Goal: Find specific page/section: Find specific page/section

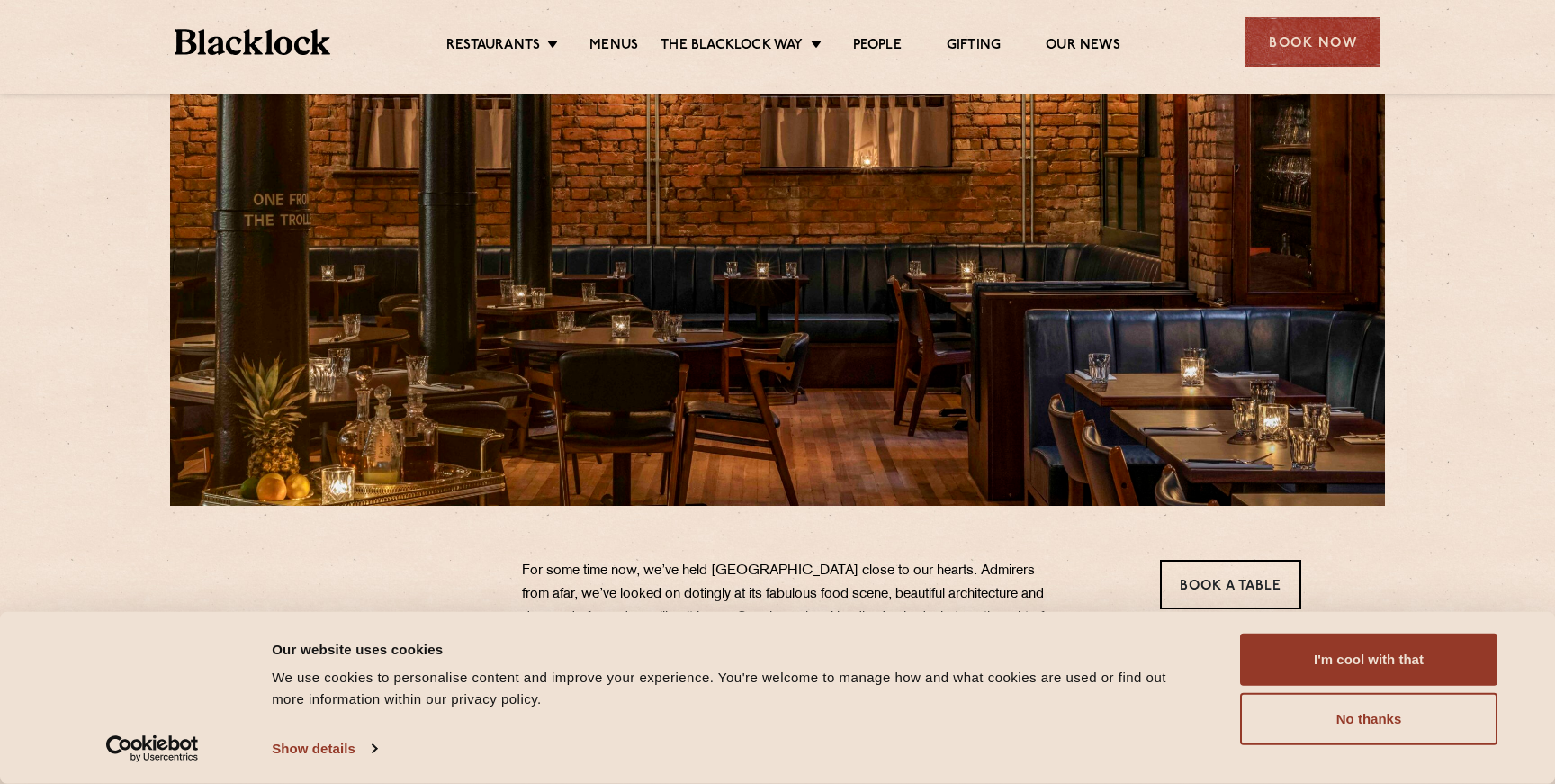
scroll to position [132, 0]
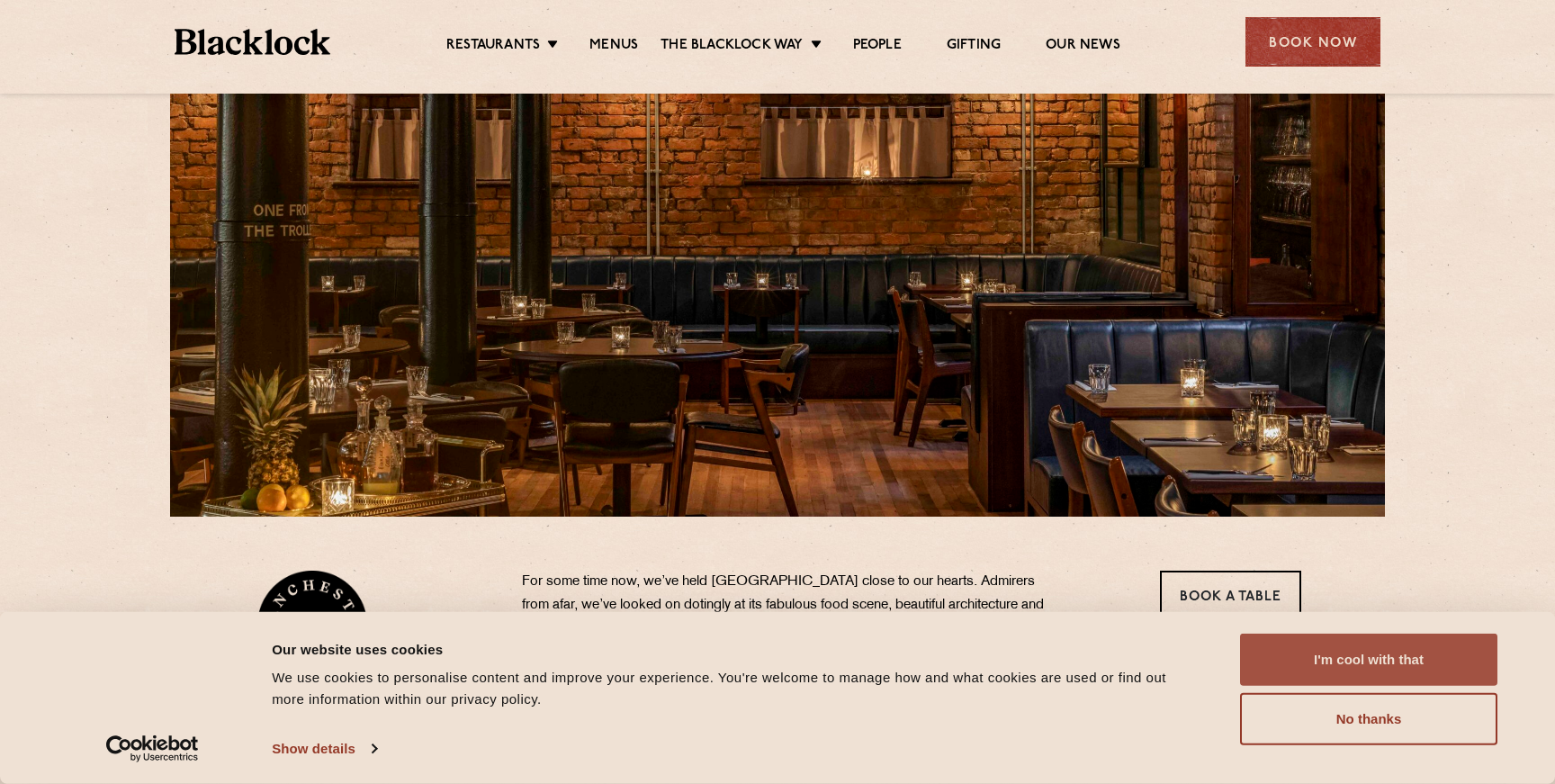
click at [1291, 652] on button "I'm cool with that" at bounding box center [1368, 660] width 257 height 52
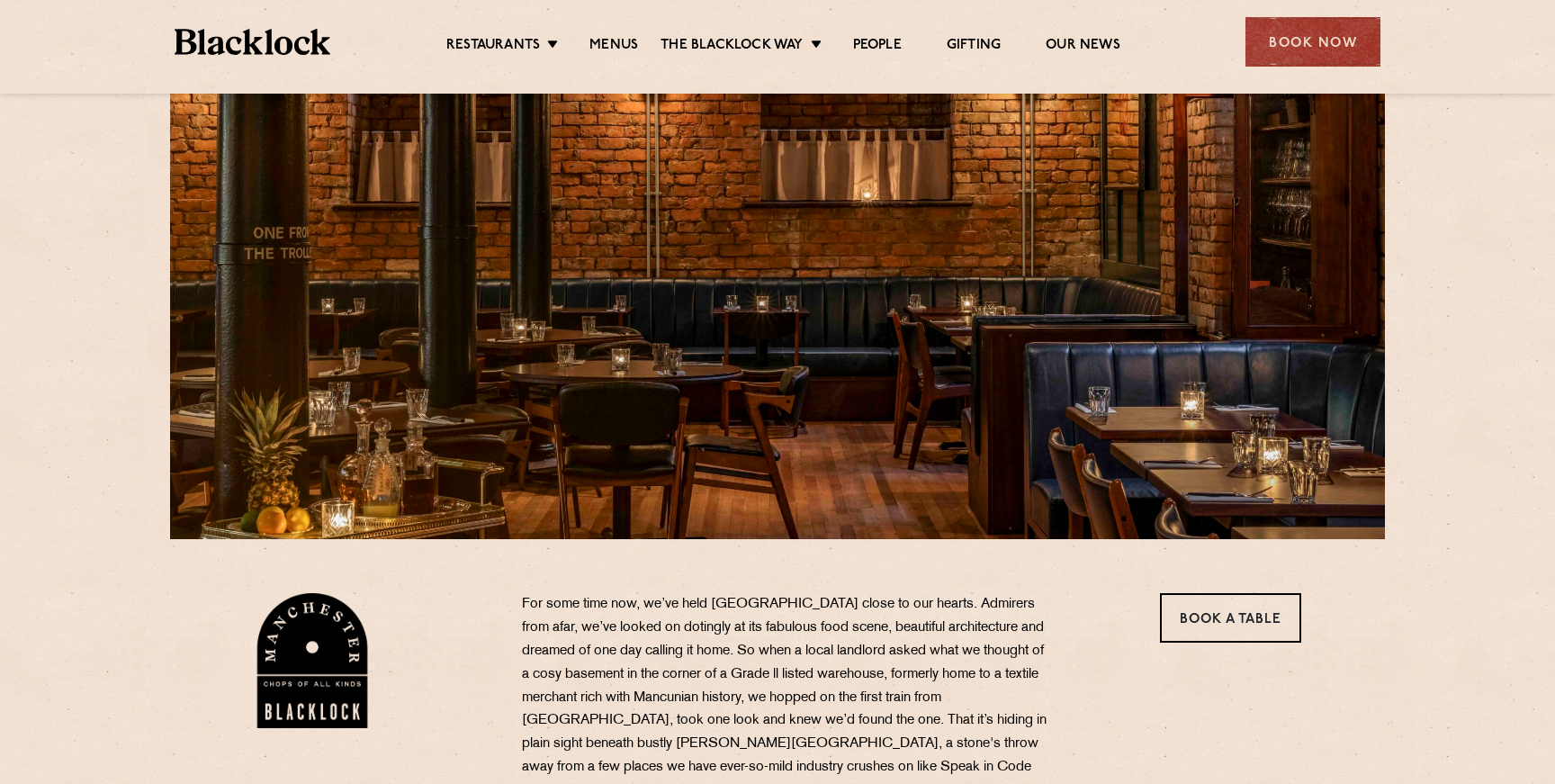
scroll to position [0, 0]
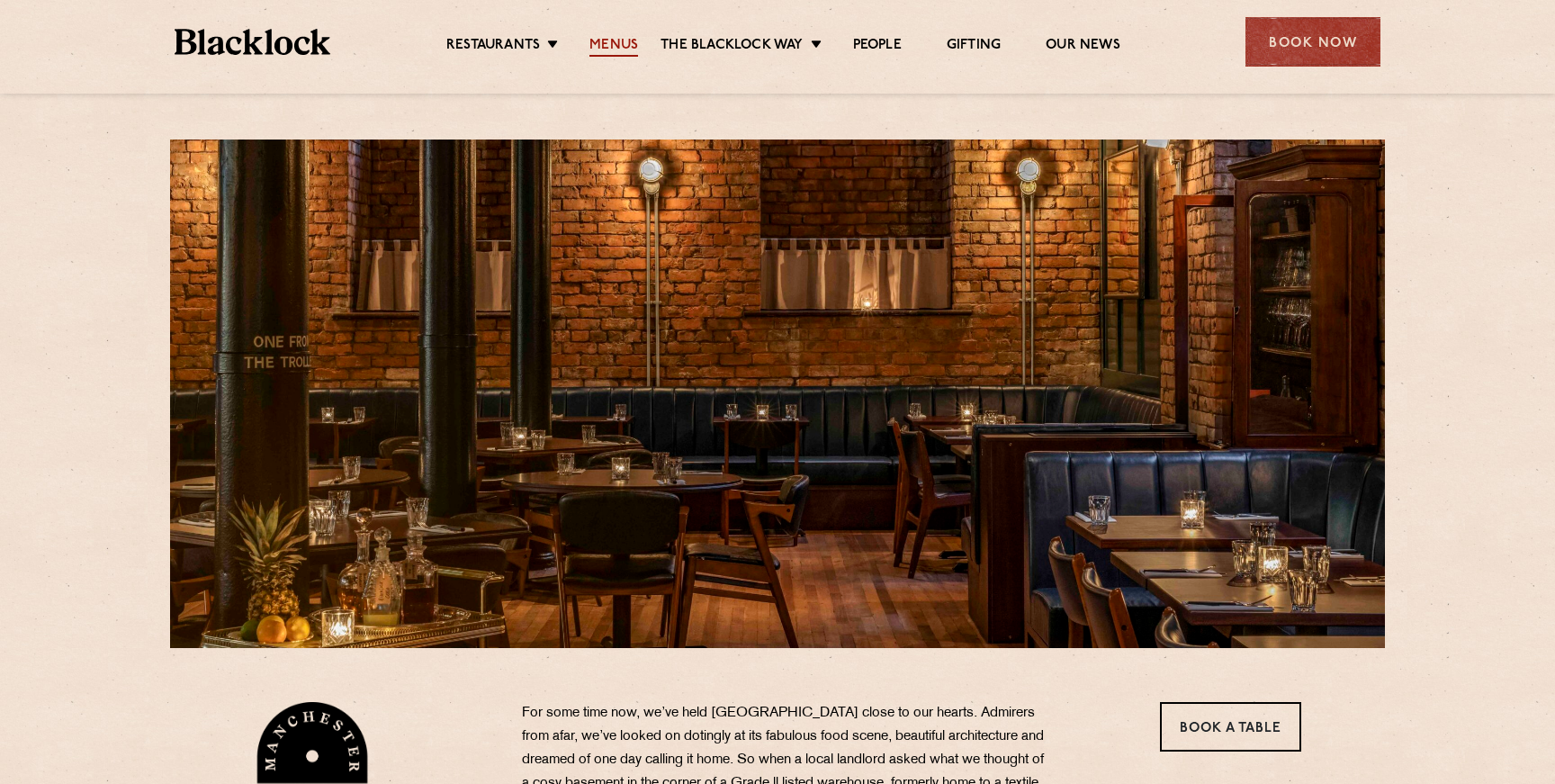
click at [621, 39] on link "Menus" at bounding box center [614, 46] width 49 height 20
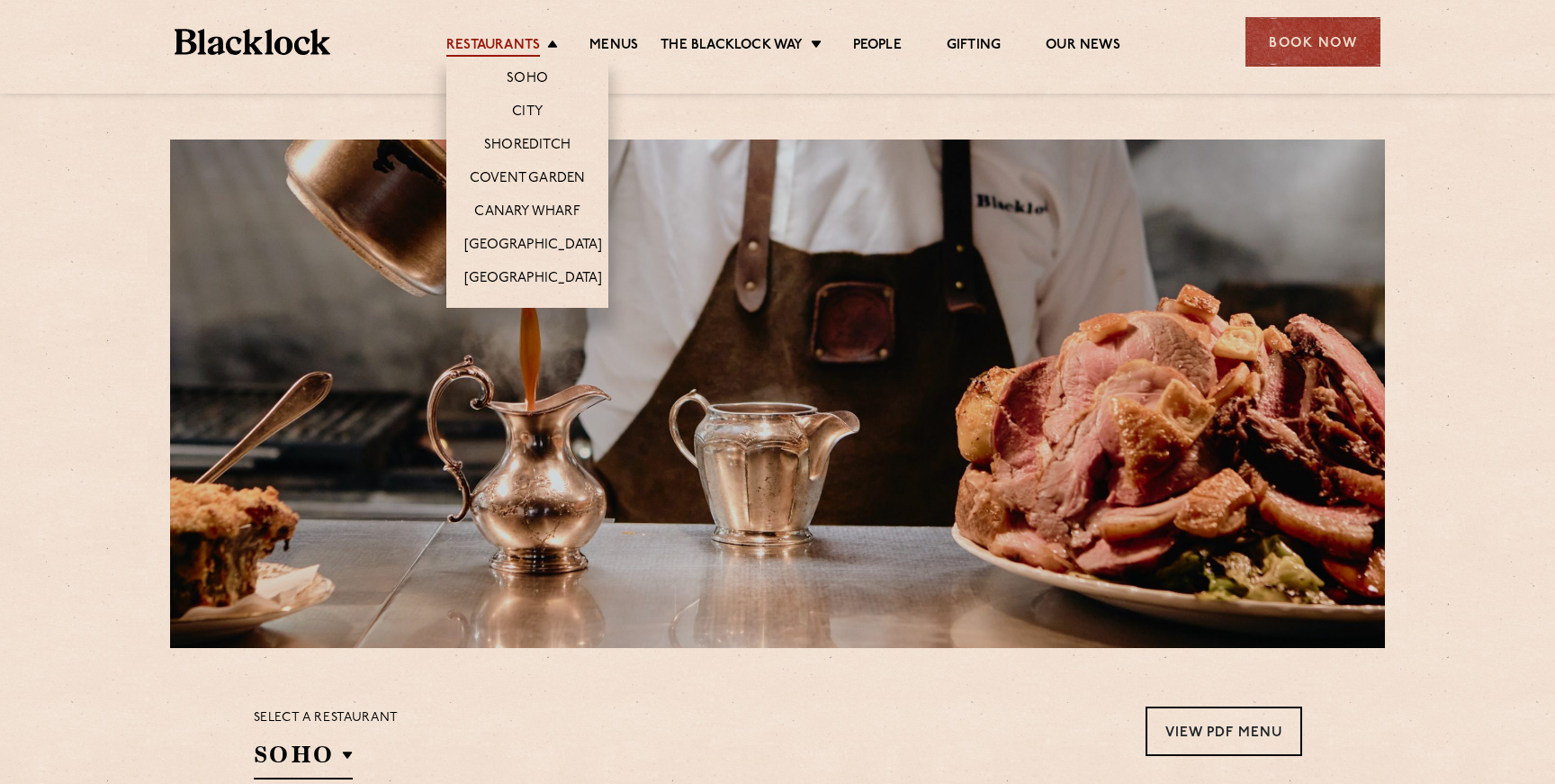
click at [499, 42] on link "Restaurants" at bounding box center [493, 46] width 93 height 20
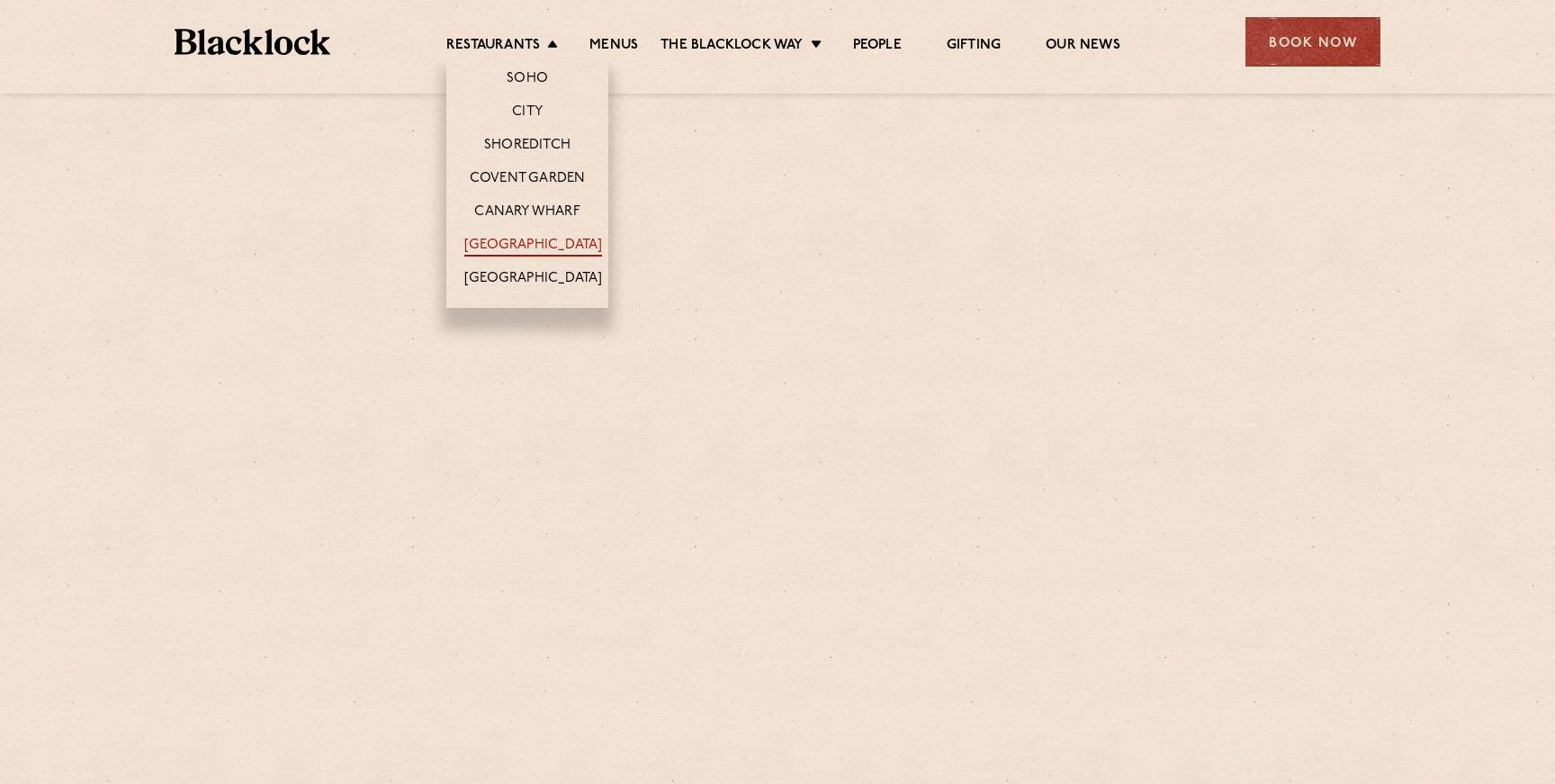
click at [542, 248] on link "[GEOGRAPHIC_DATA]" at bounding box center [533, 246] width 137 height 20
